Goal: Task Accomplishment & Management: Use online tool/utility

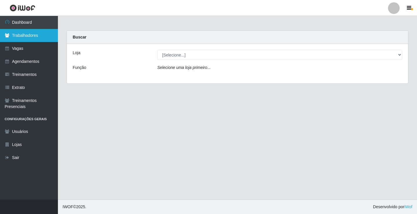
click at [34, 34] on link "Trabalhadores" at bounding box center [29, 35] width 58 height 13
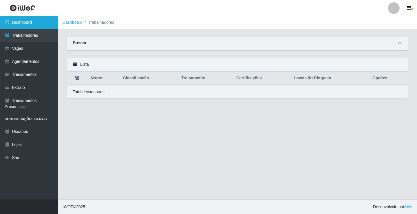
click at [27, 25] on link "Dashboard" at bounding box center [29, 22] width 58 height 13
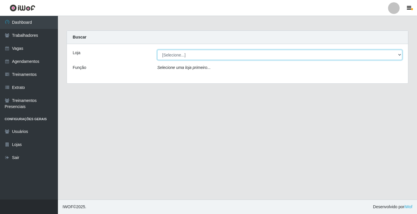
click at [187, 50] on select "[Selecione...] Sapore D'italia" at bounding box center [279, 55] width 245 height 10
select select "266"
click at [157, 50] on select "[Selecione...] Sapore D'italia" at bounding box center [279, 55] width 245 height 10
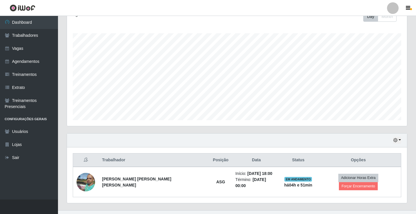
scroll to position [93, 0]
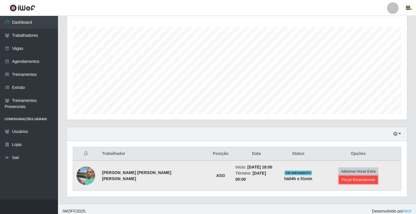
click at [366, 176] on button "Forçar Encerramento" at bounding box center [358, 180] width 39 height 8
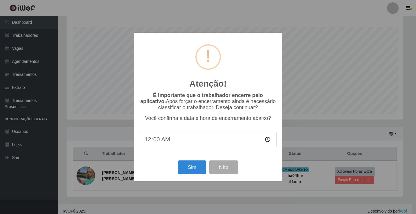
scroll to position [120, 337]
click at [198, 166] on button "Sim" at bounding box center [192, 167] width 28 height 14
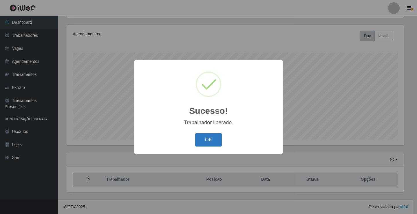
click at [198, 139] on button "OK" at bounding box center [208, 140] width 27 height 14
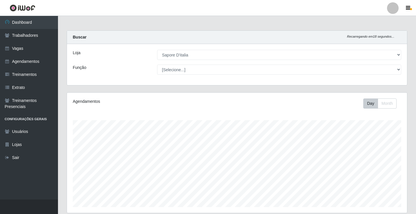
scroll to position [67, 0]
